Goal: Transaction & Acquisition: Purchase product/service

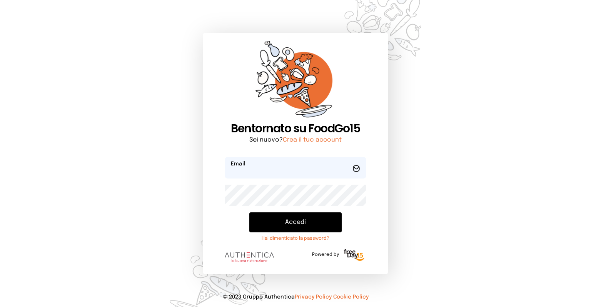
click at [291, 170] on input "email" at bounding box center [295, 168] width 141 height 22
type input "**********"
click at [249, 212] on button "Accedi" at bounding box center [295, 222] width 92 height 20
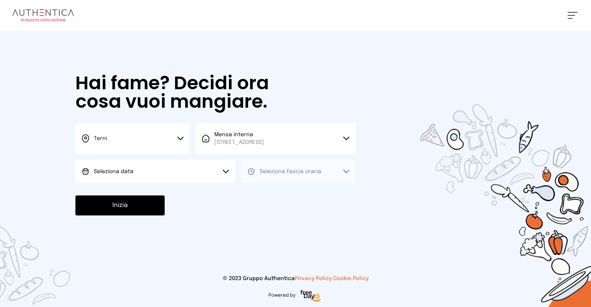
click at [213, 172] on button "Seleziona data" at bounding box center [155, 171] width 160 height 23
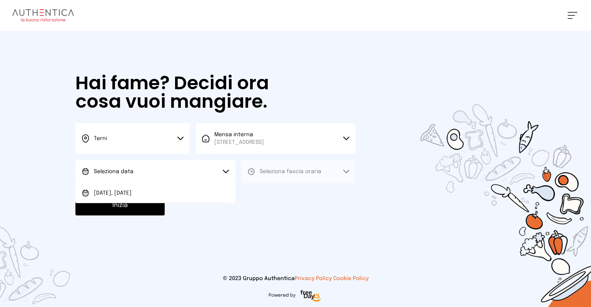
click at [134, 187] on li "[DATE], [DATE]" at bounding box center [155, 193] width 160 height 20
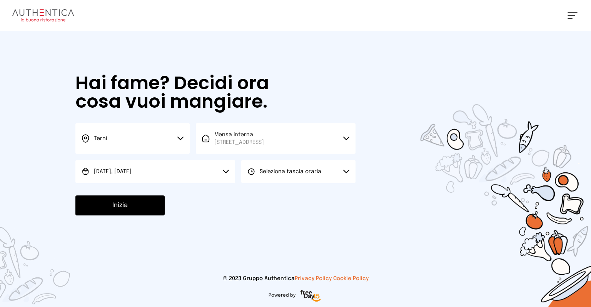
click at [298, 171] on span "Seleziona fascia oraria" at bounding box center [291, 171] width 62 height 5
click at [277, 188] on li "Pranzo" at bounding box center [298, 193] width 114 height 20
click at [141, 202] on button "Inizia" at bounding box center [119, 205] width 89 height 20
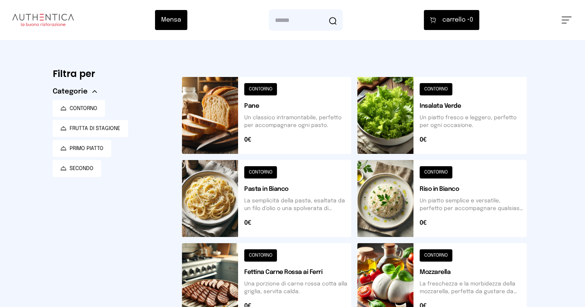
click at [413, 198] on button at bounding box center [441, 198] width 169 height 77
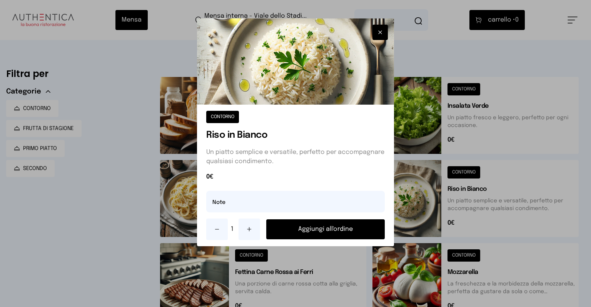
click at [334, 228] on button "Aggiungi all'ordine" at bounding box center [325, 229] width 118 height 20
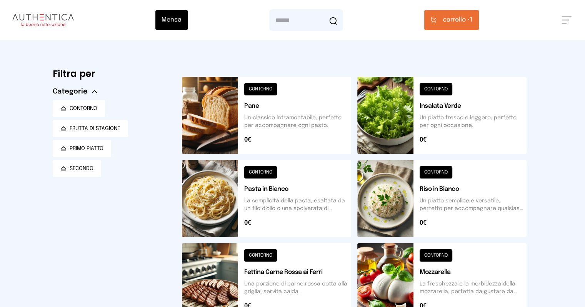
click at [399, 128] on button at bounding box center [441, 115] width 169 height 77
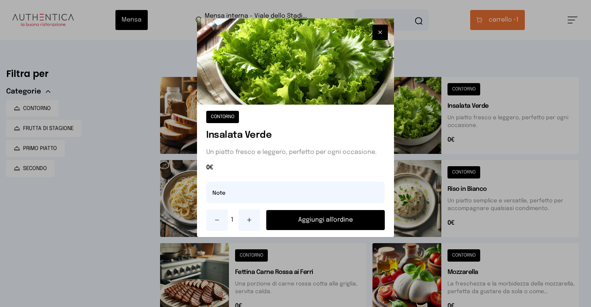
click at [346, 221] on button "Aggiungi all'ordine" at bounding box center [325, 220] width 118 height 20
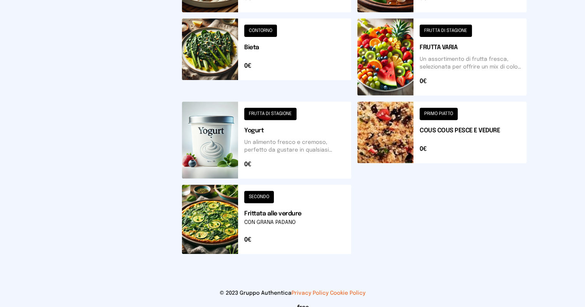
scroll to position [269, 0]
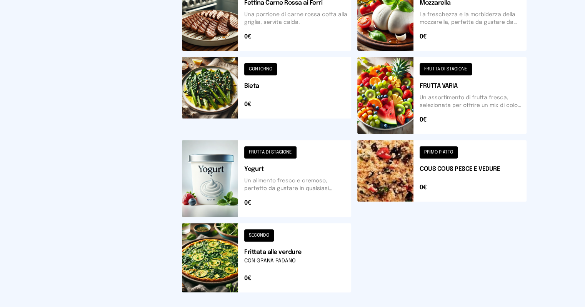
click at [188, 176] on button at bounding box center [266, 178] width 169 height 77
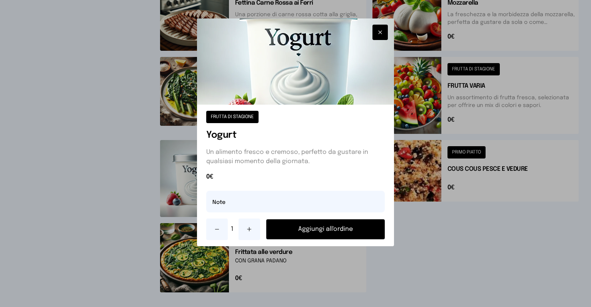
click at [309, 233] on button "Aggiungi all'ordine" at bounding box center [325, 229] width 118 height 20
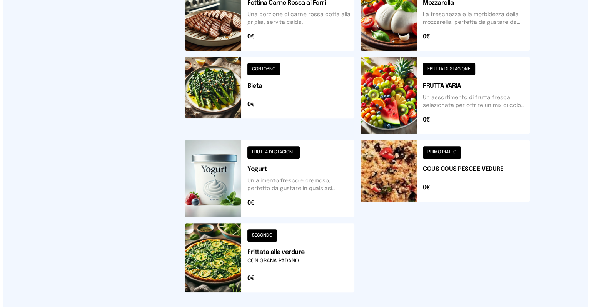
scroll to position [0, 0]
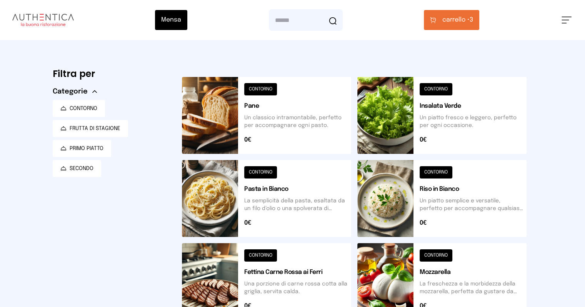
click at [469, 22] on span "carrello •" at bounding box center [455, 19] width 27 height 9
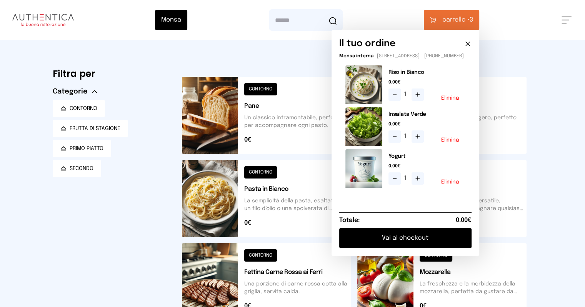
click at [454, 243] on button "Vai al checkout" at bounding box center [405, 238] width 132 height 20
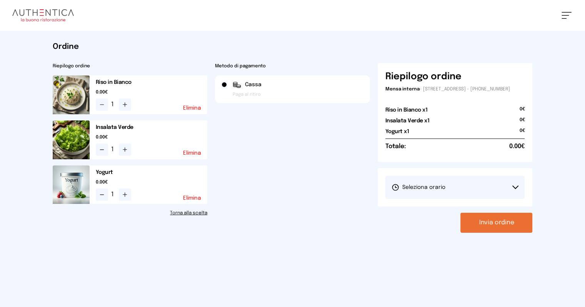
click at [473, 191] on button "Seleziona orario" at bounding box center [455, 187] width 140 height 23
click at [443, 210] on li "1° Turno (13:00 - 15:00)" at bounding box center [455, 209] width 140 height 20
click at [531, 225] on button "Invia ordine" at bounding box center [496, 223] width 72 height 20
